Goal: Information Seeking & Learning: Learn about a topic

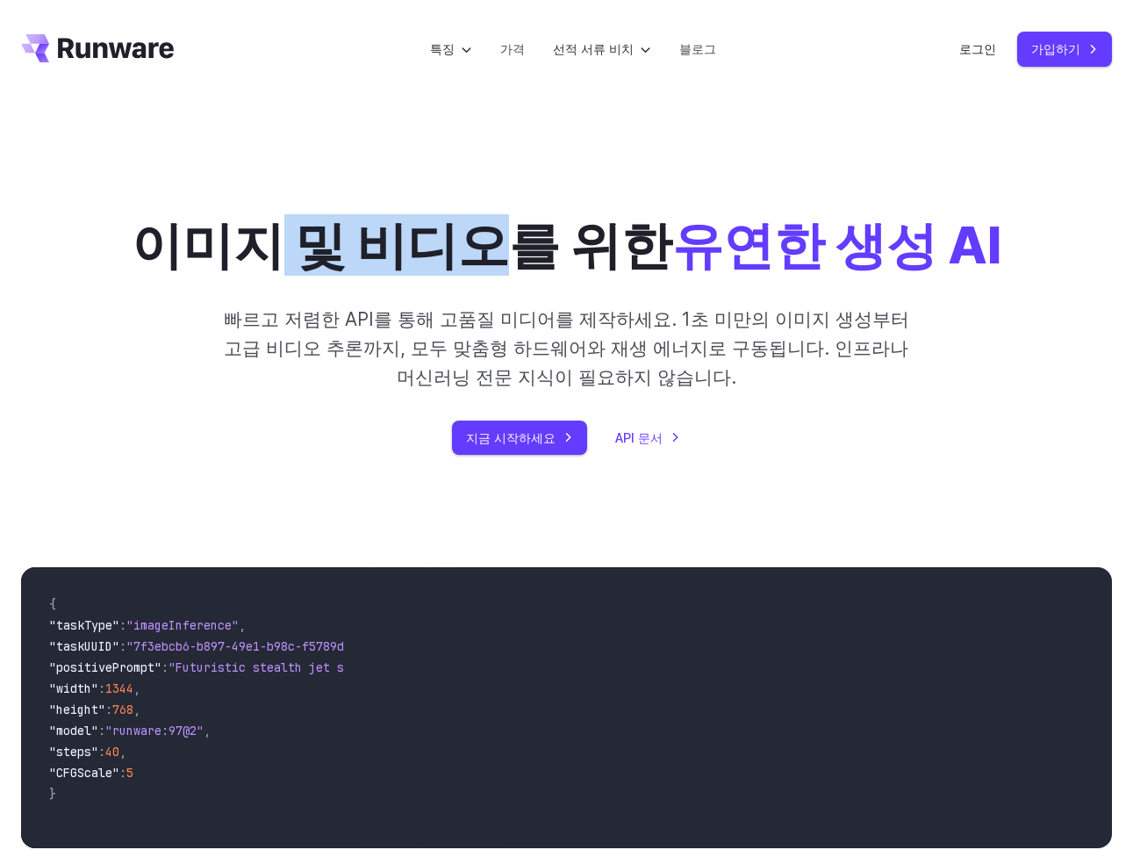
drag, startPoint x: 314, startPoint y: 241, endPoint x: 526, endPoint y: 254, distance: 211.9
click at [525, 254] on font "이미지 및 비디오를 위한" at bounding box center [402, 244] width 541 height 61
click at [516, 48] on font "가격" at bounding box center [512, 48] width 25 height 15
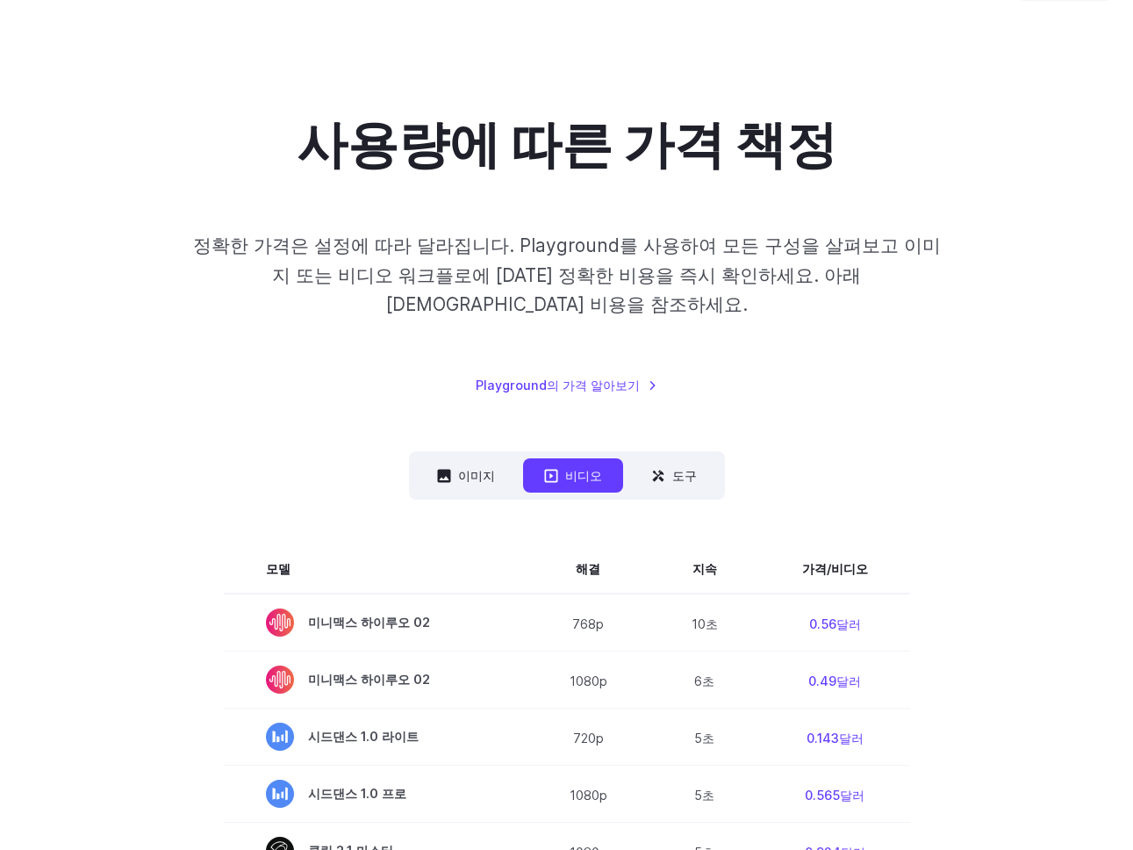
scroll to position [54, 0]
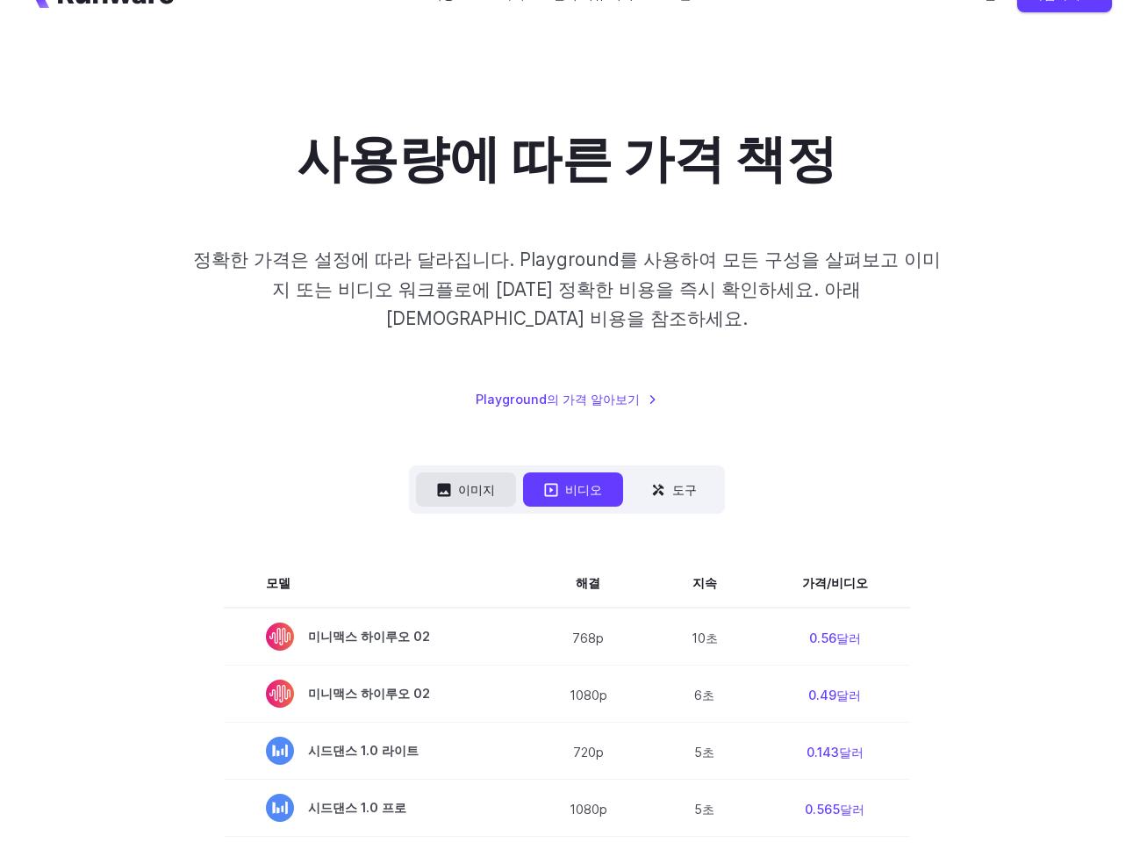
click at [476, 482] on font "이미지" at bounding box center [476, 489] width 37 height 15
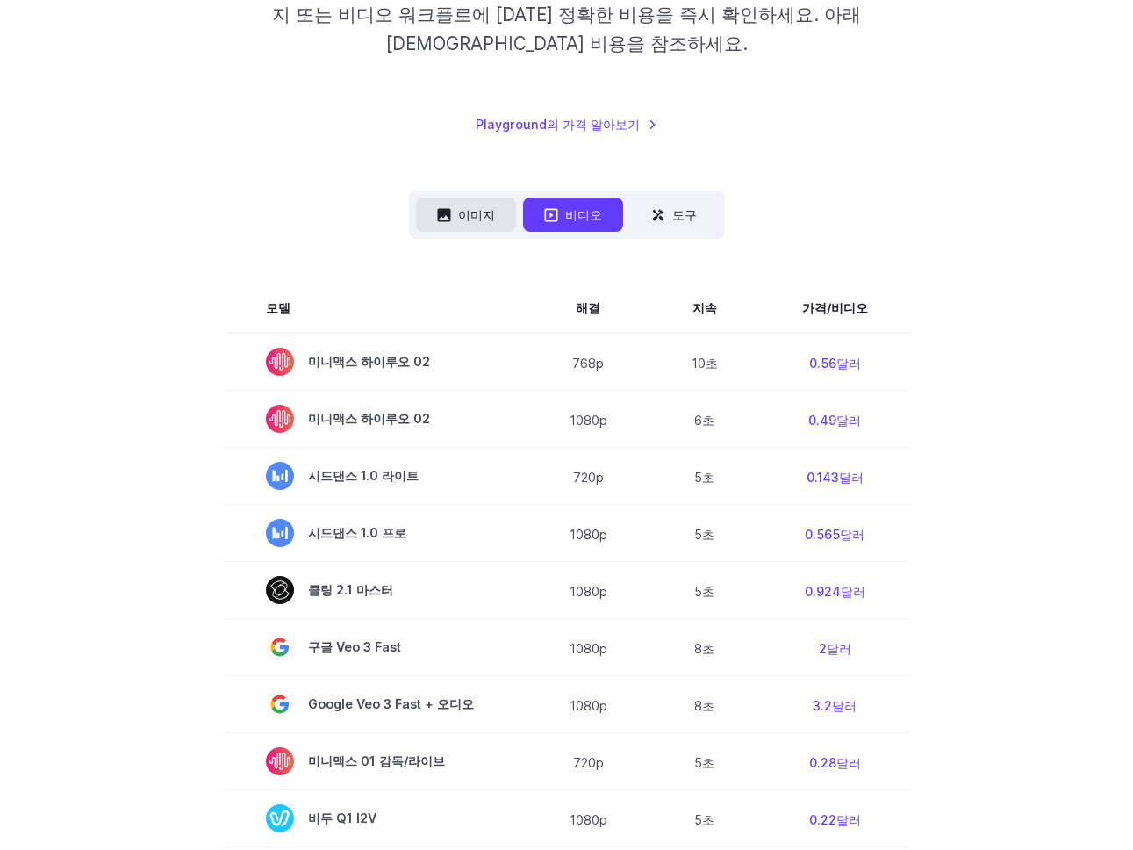
scroll to position [334, 0]
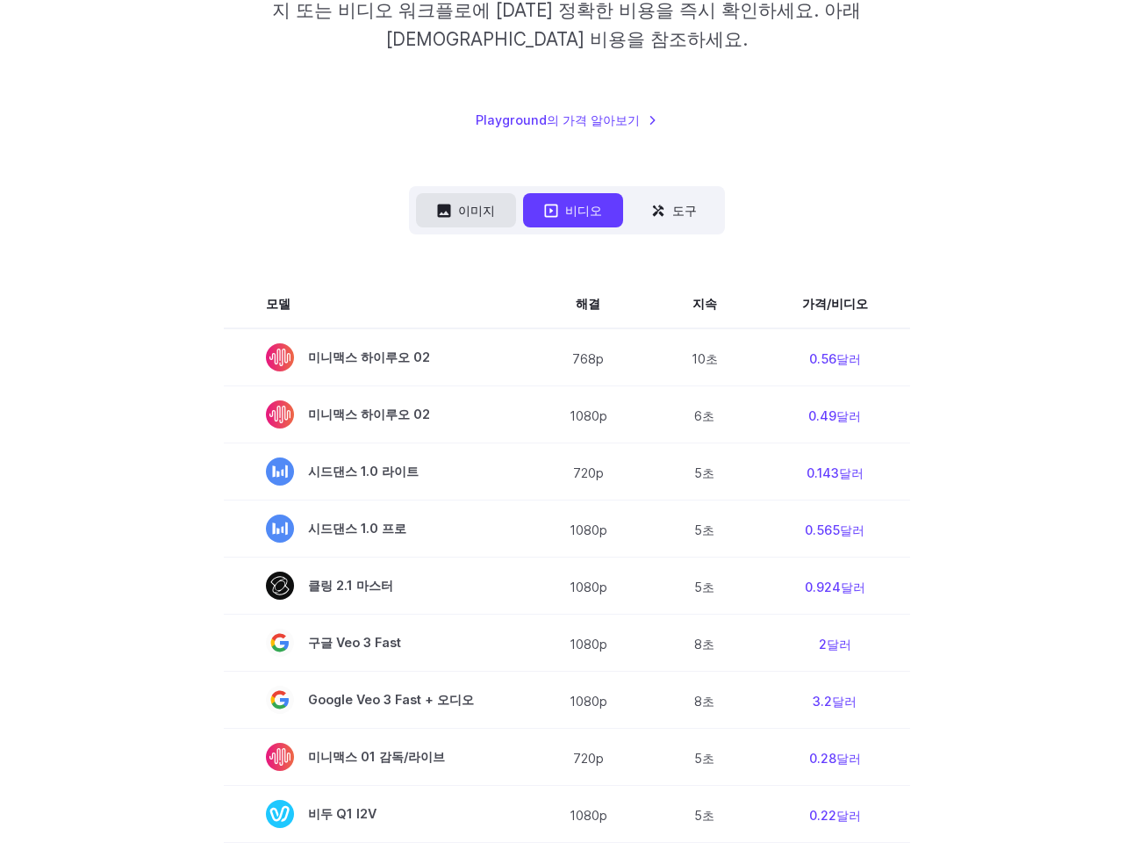
click at [460, 193] on button "이미지" at bounding box center [466, 210] width 100 height 34
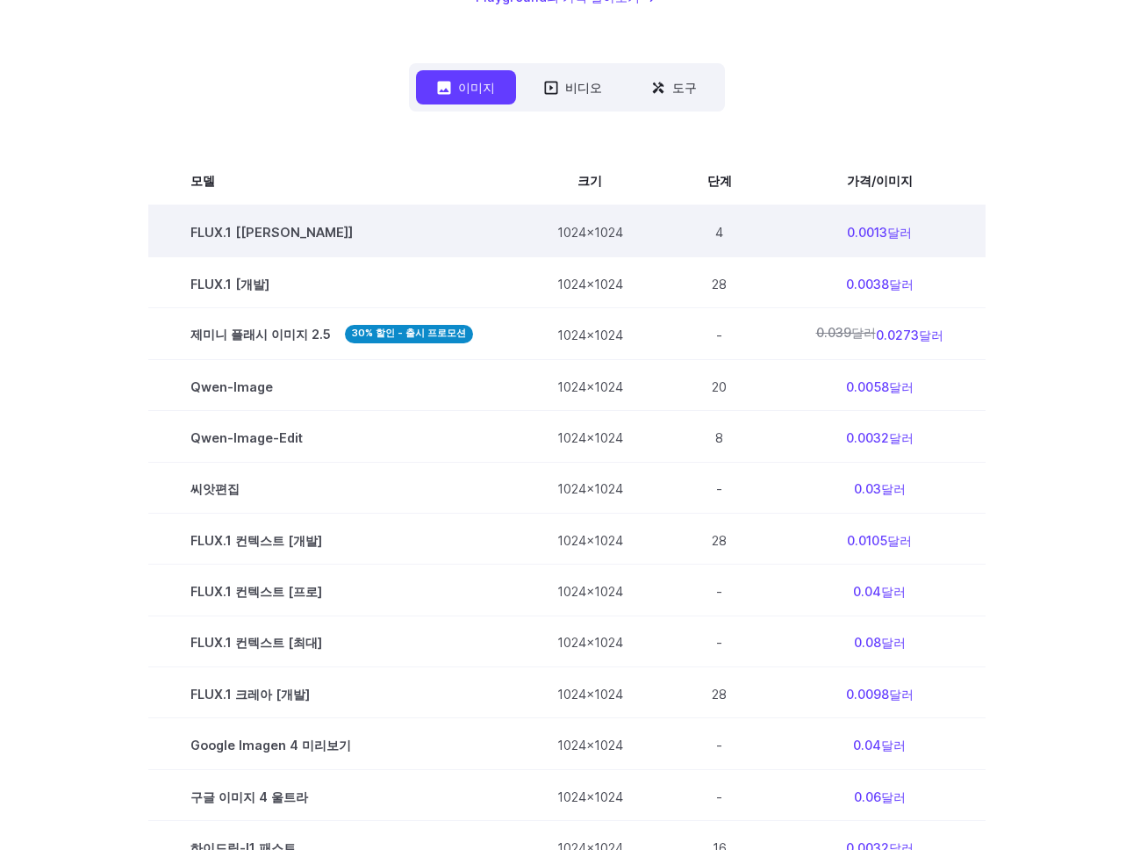
scroll to position [504, 0]
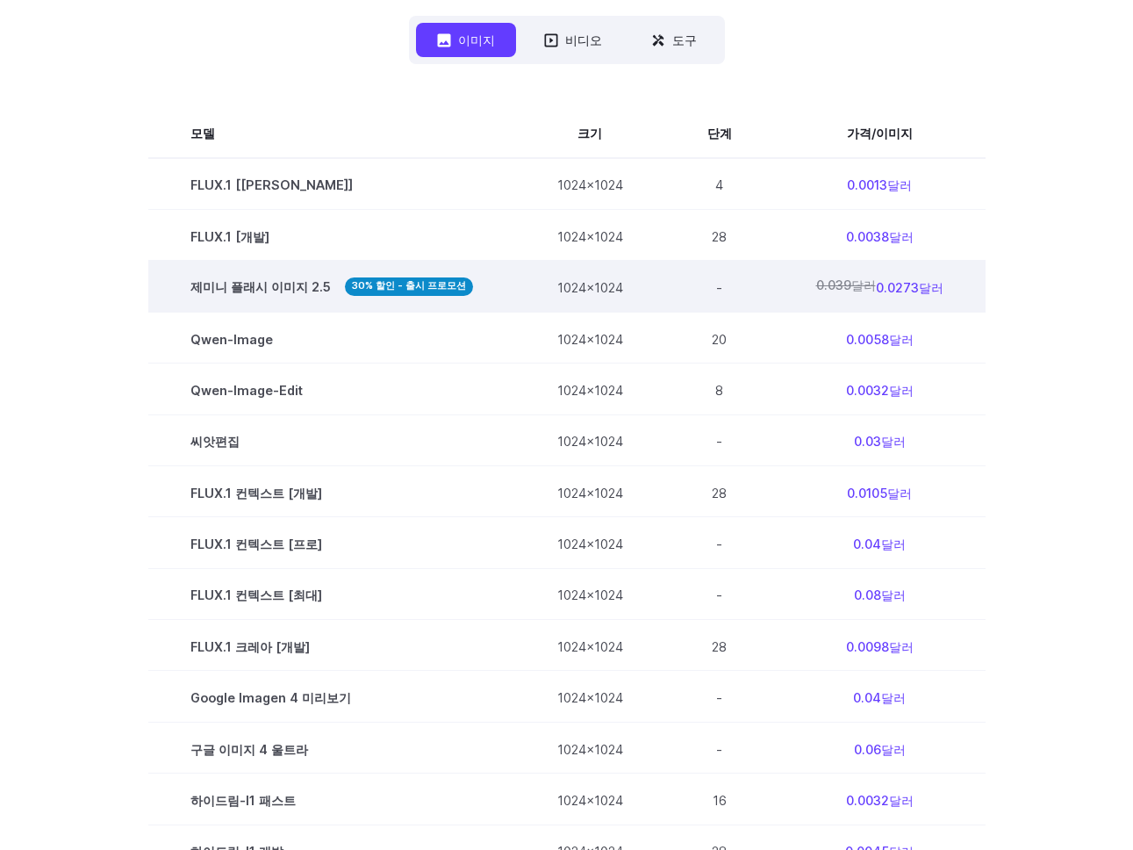
drag, startPoint x: 558, startPoint y: 258, endPoint x: 963, endPoint y: 255, distance: 404.6
click at [963, 261] on tr "제미니 플래시 이미지 2.5 30% 할인 - 출시 프로모션 1024x1024 - 0.039달러 0.0273달러" at bounding box center [566, 286] width 837 height 51
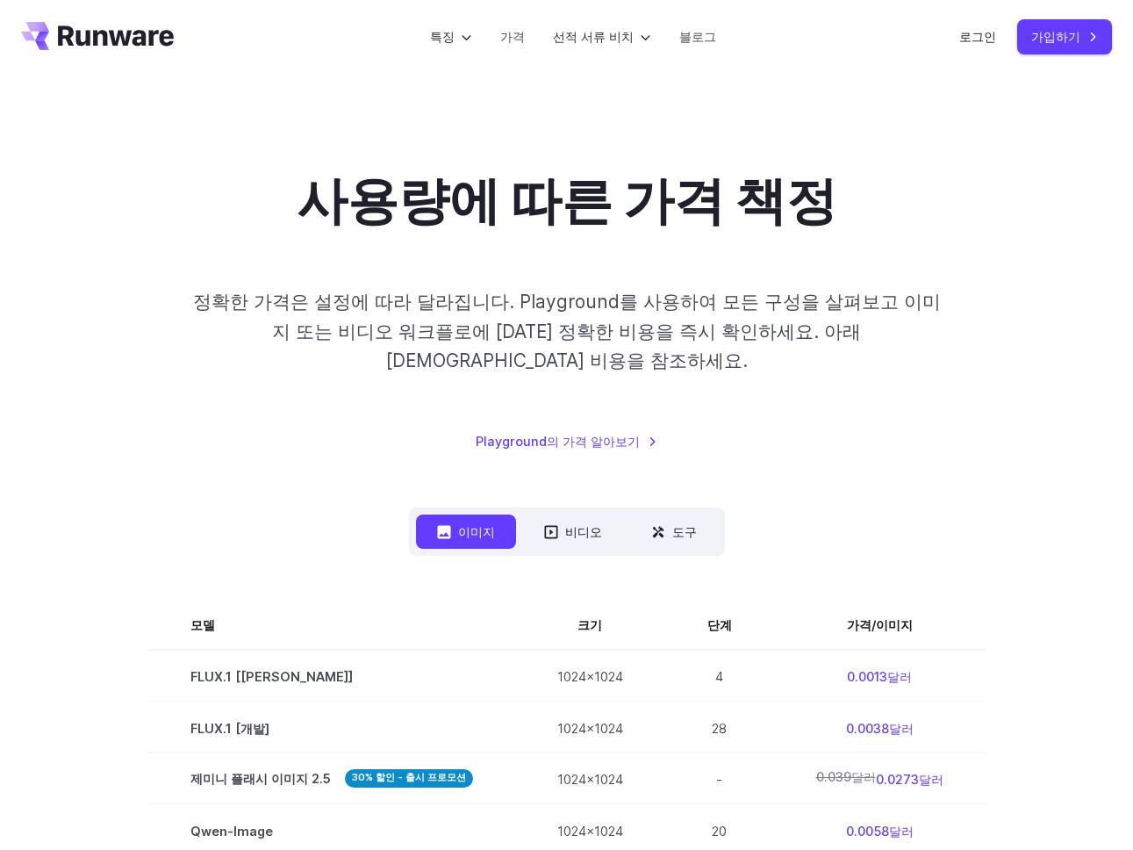
scroll to position [0, 0]
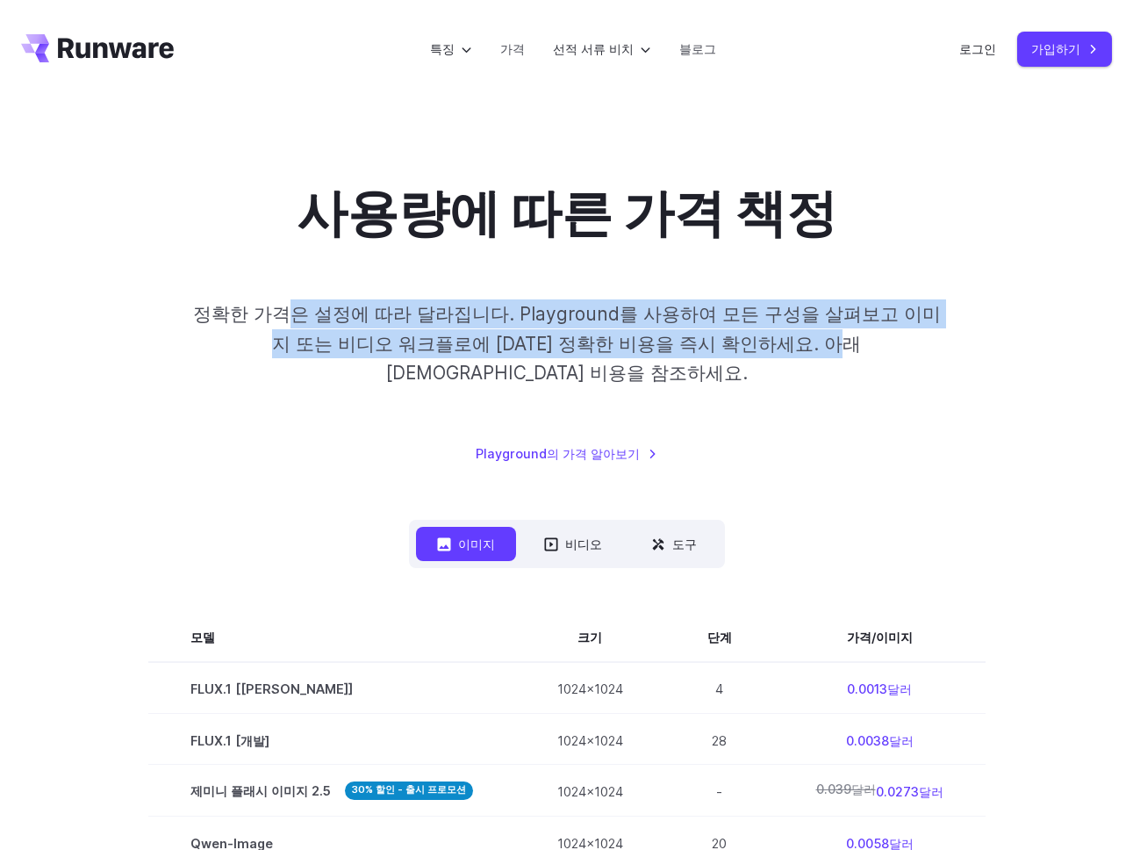
drag, startPoint x: 266, startPoint y: 312, endPoint x: 699, endPoint y: 355, distance: 434.8
click at [699, 355] on p "정확한 가격은 설정에 따라 달라집니다. Playground를 사용하여 모든 구성을 살펴보고 이미지 또는 비디오 워크플로에 대한 정확한 비용을 …" at bounding box center [566, 343] width 764 height 88
click at [525, 51] on font "가격" at bounding box center [512, 48] width 25 height 15
